Goal: Information Seeking & Learning: Compare options

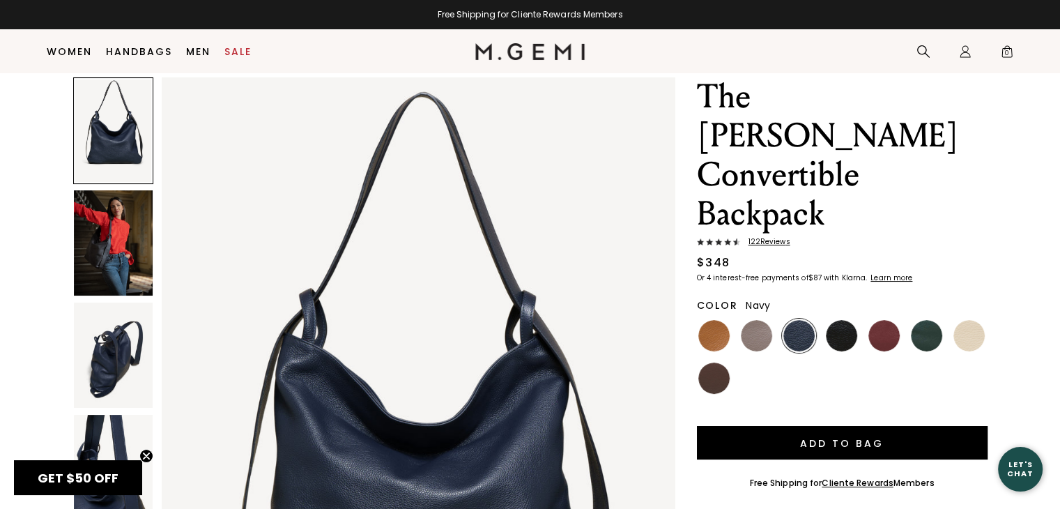
scroll to position [38, 0]
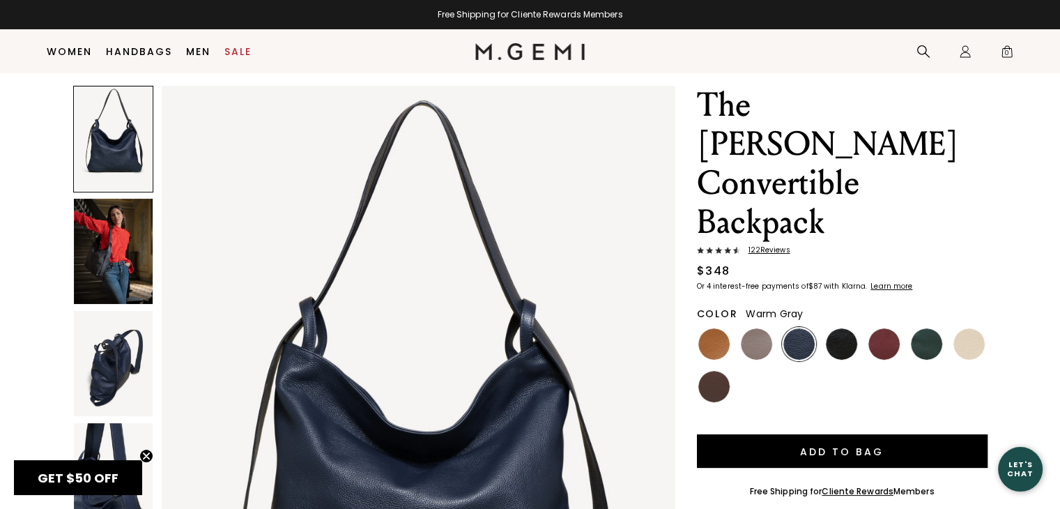
click at [754, 328] on img at bounding box center [756, 343] width 31 height 31
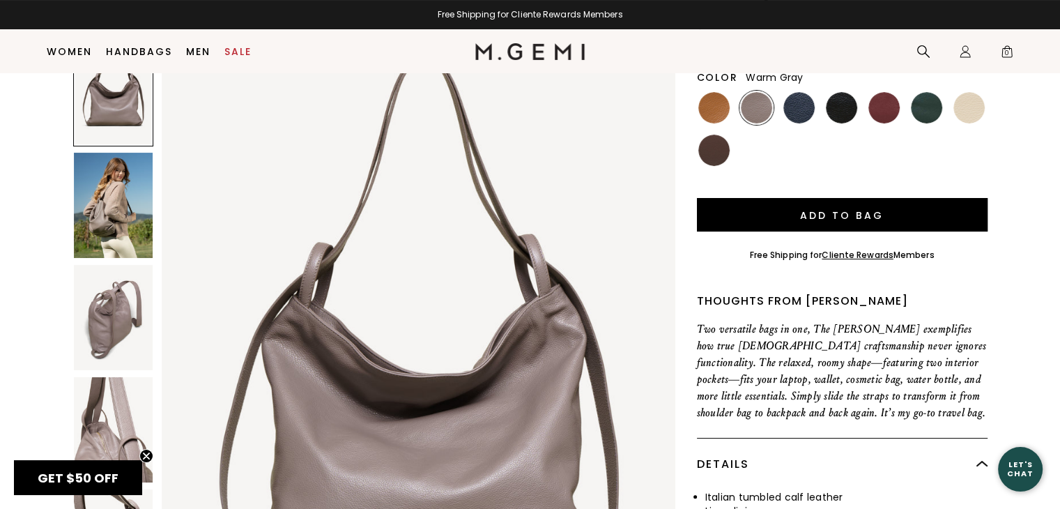
scroll to position [241, 0]
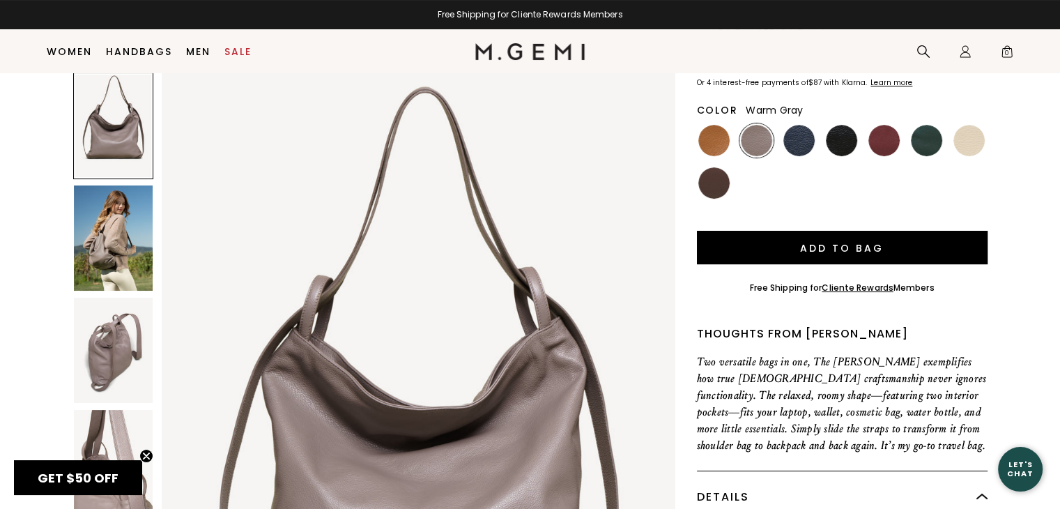
click at [136, 201] on img at bounding box center [113, 237] width 79 height 105
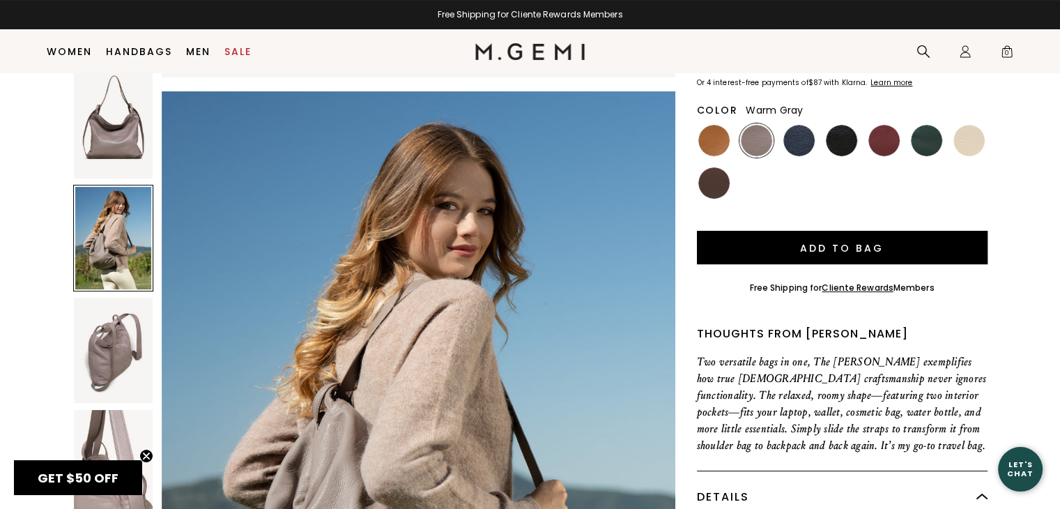
scroll to position [684, 0]
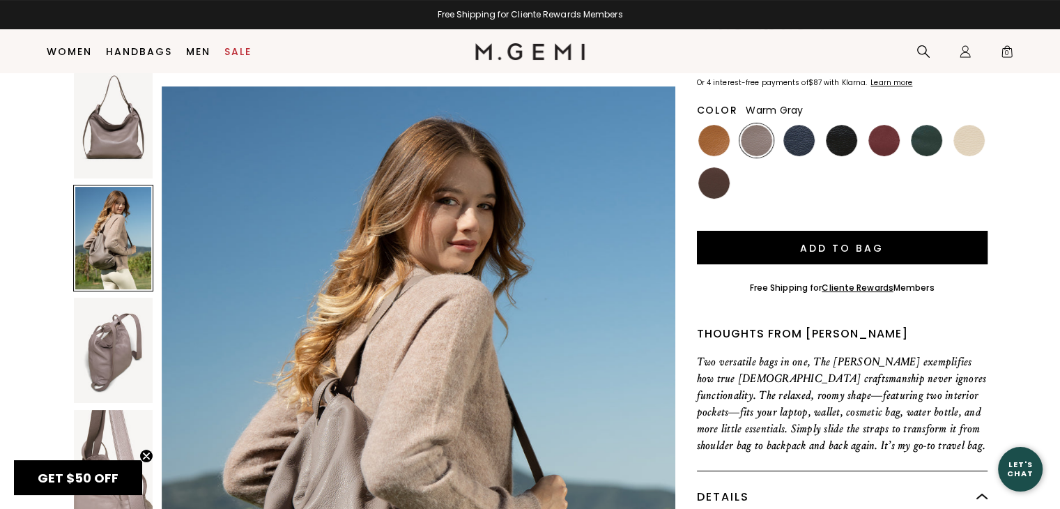
click at [123, 297] on img at bounding box center [113, 349] width 79 height 105
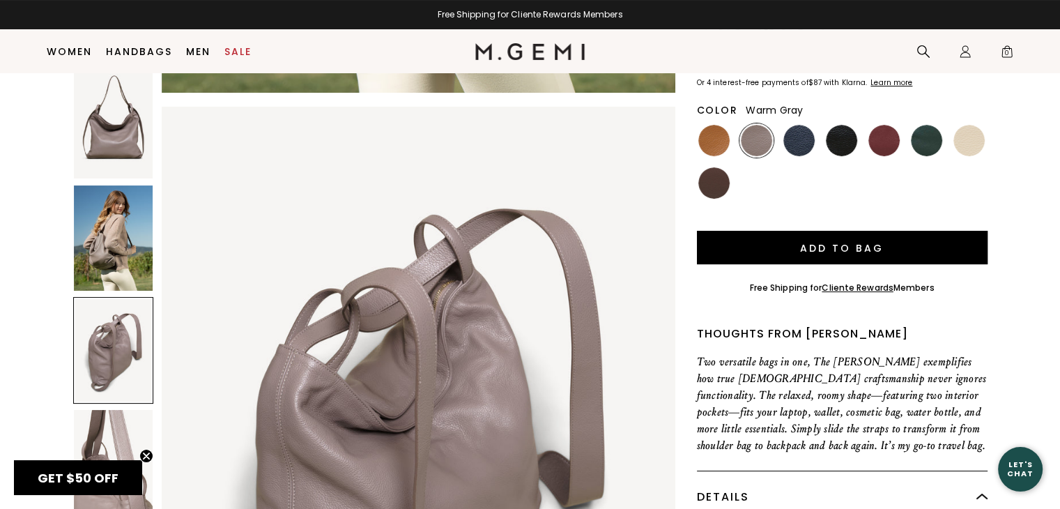
scroll to position [1368, 0]
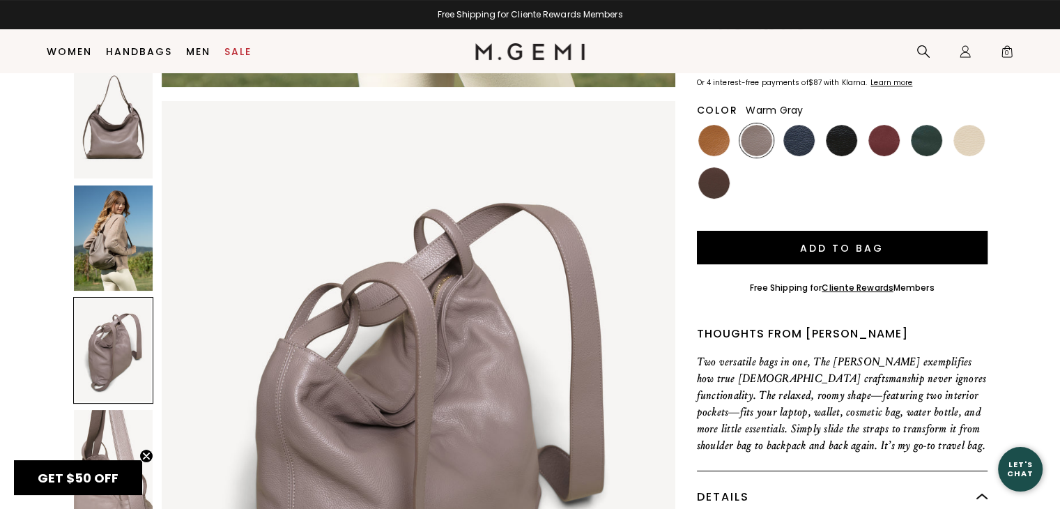
click at [111, 225] on img at bounding box center [113, 237] width 79 height 105
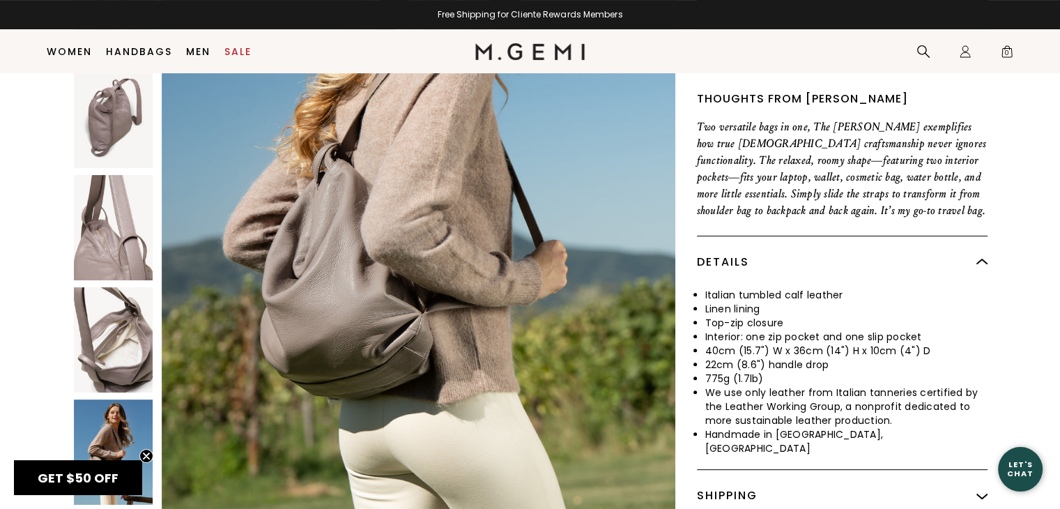
scroll to position [471, 0]
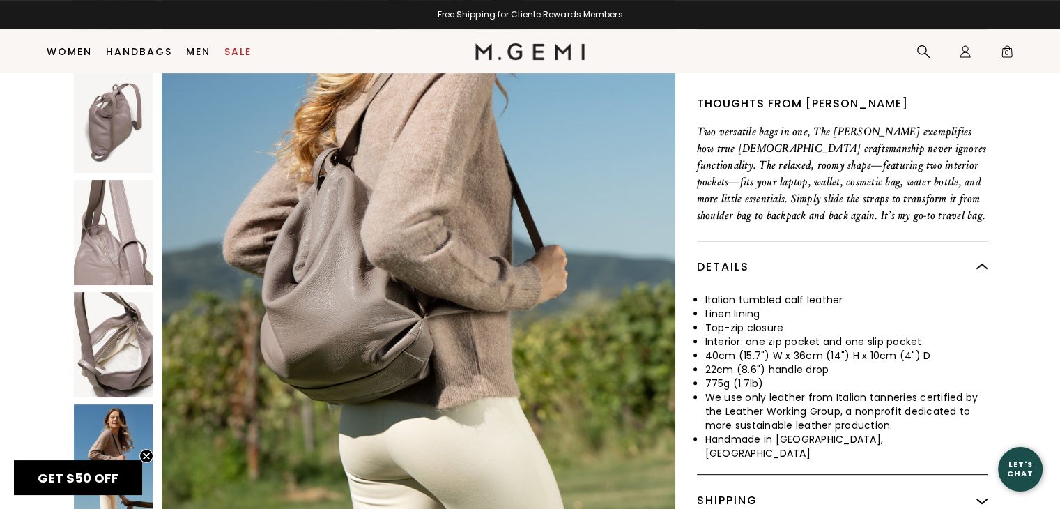
click at [118, 325] on img at bounding box center [113, 344] width 79 height 105
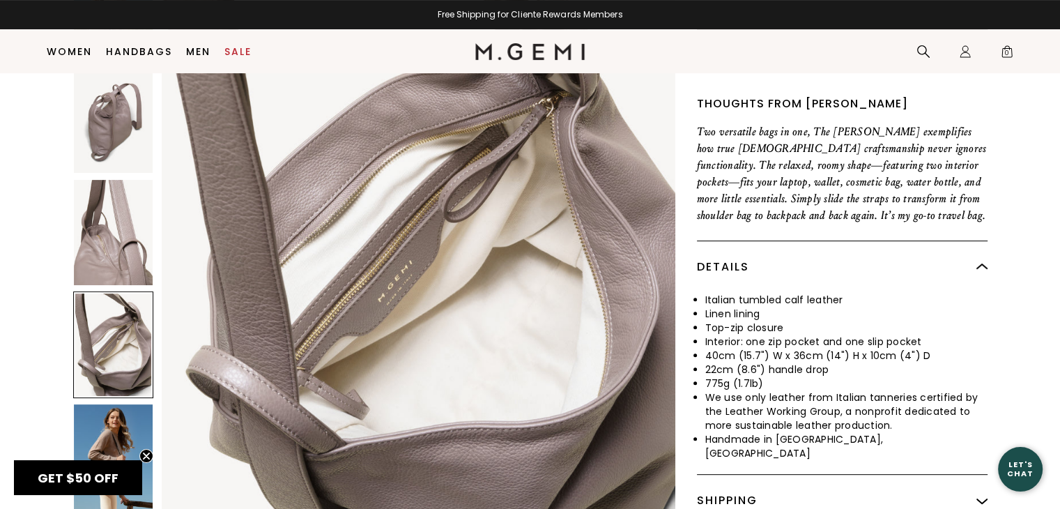
scroll to position [2737, 0]
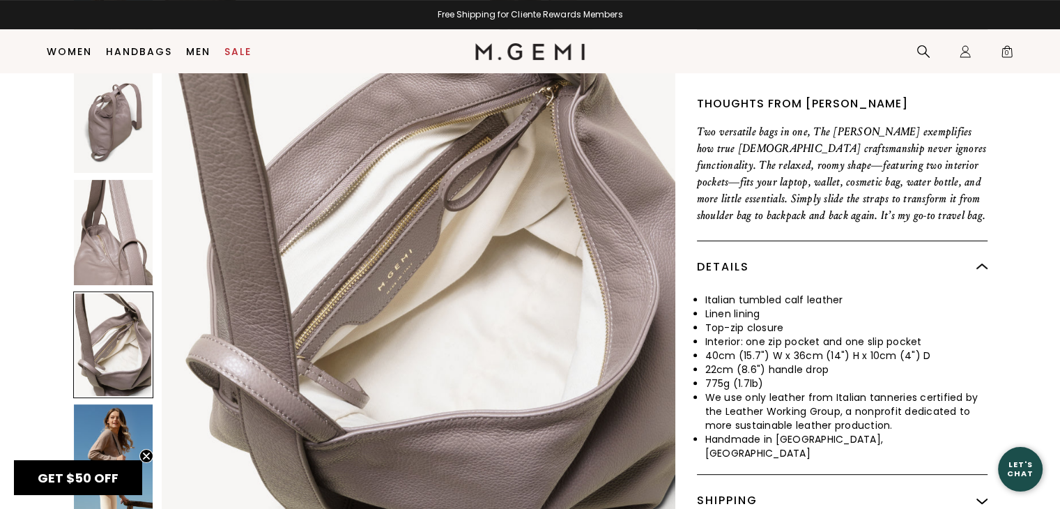
click at [92, 180] on img at bounding box center [113, 232] width 79 height 105
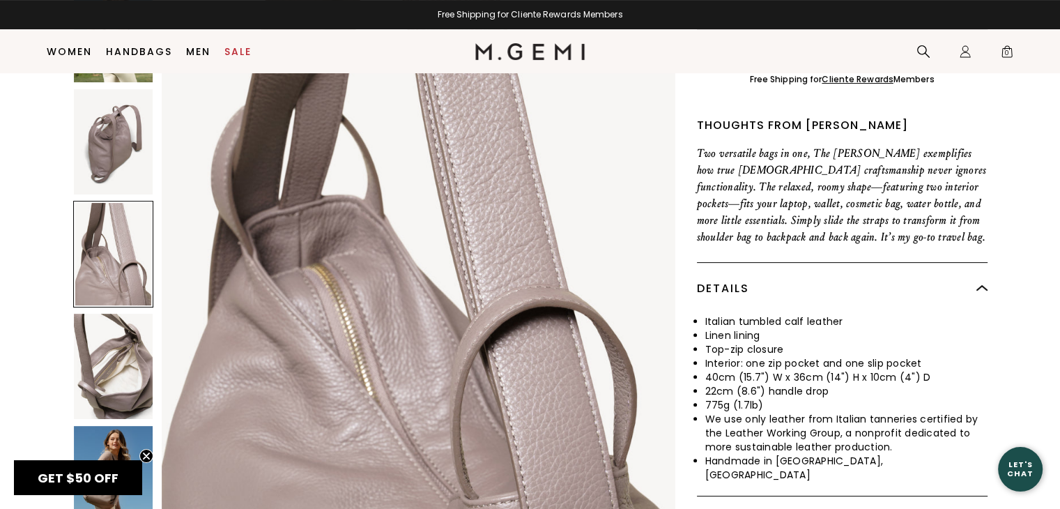
scroll to position [454, 0]
